Goal: Task Accomplishment & Management: Manage account settings

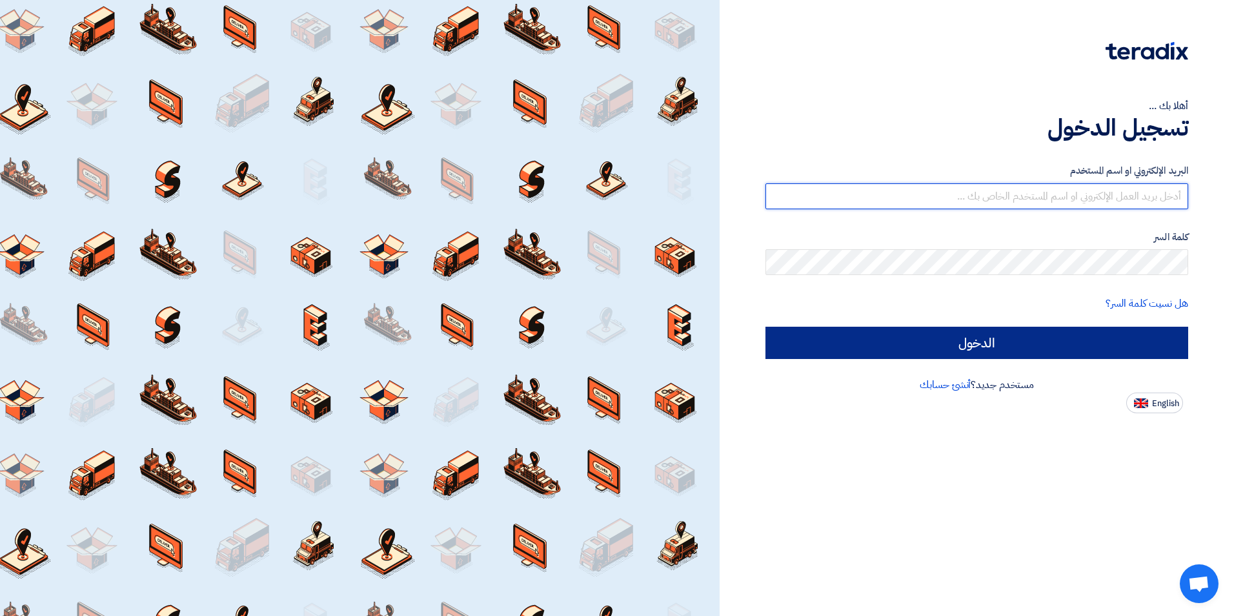
type input "[PERSON_NAME][EMAIL_ADDRESS][PERSON_NAME][DOMAIN_NAME]"
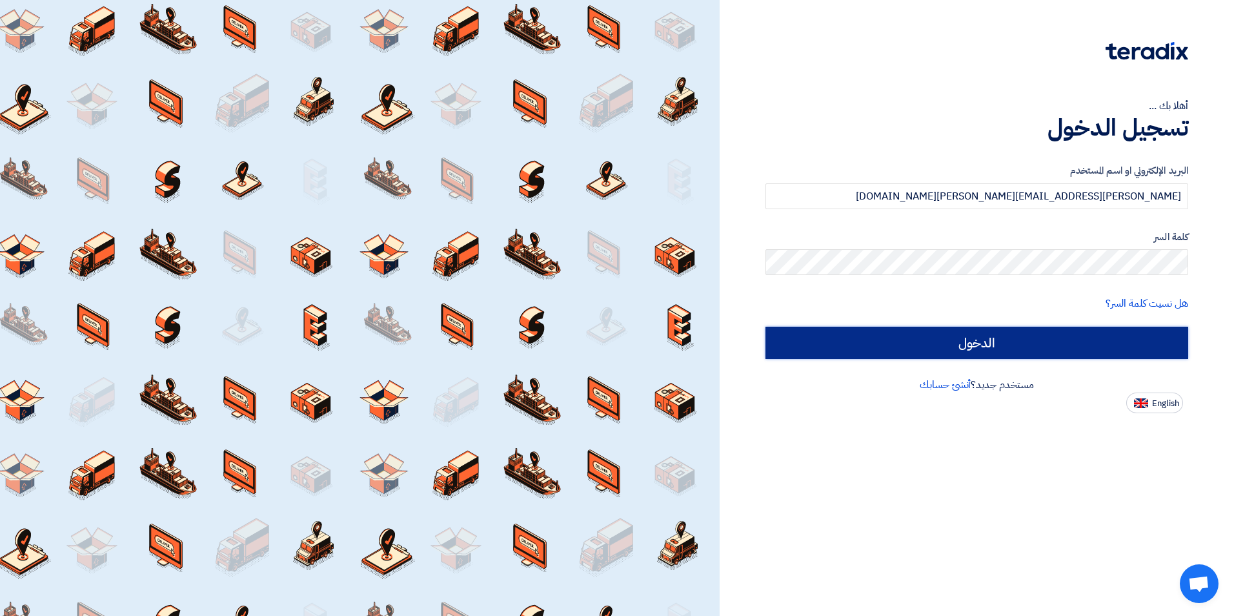
click at [889, 345] on input "الدخول" at bounding box center [977, 343] width 423 height 32
type input "Sign in"
